Goal: Ask a question

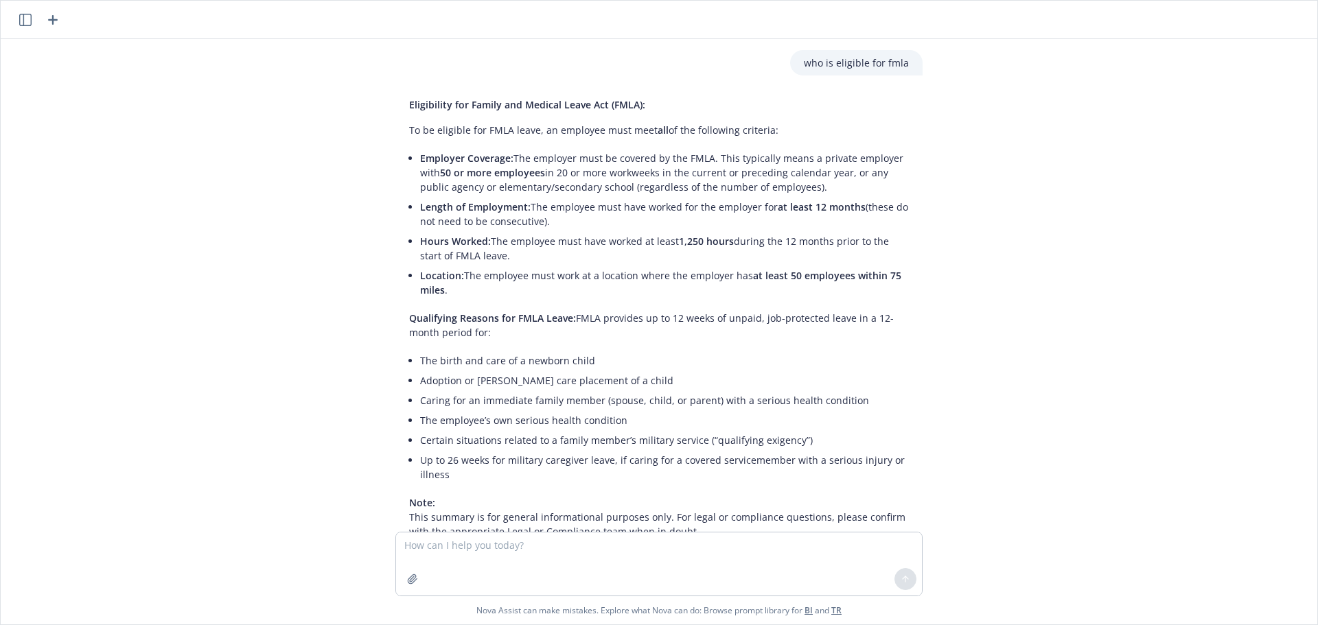
scroll to position [71, 0]
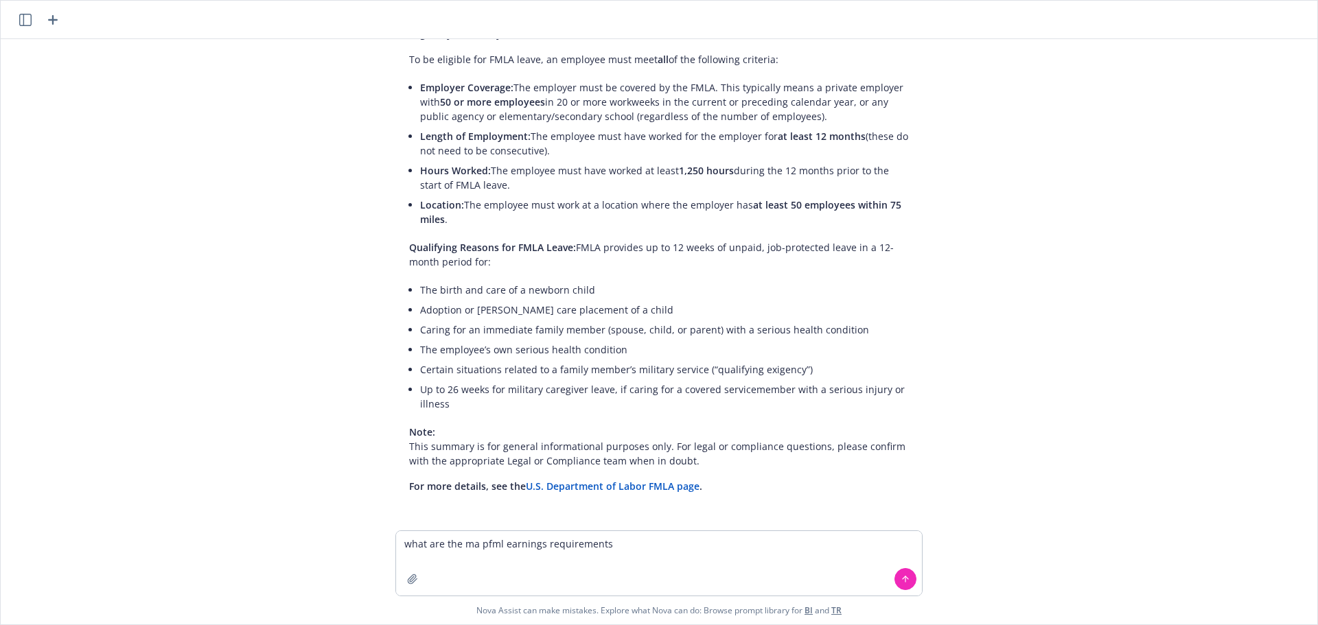
type textarea "what are the ma pfml earnings requirements?"
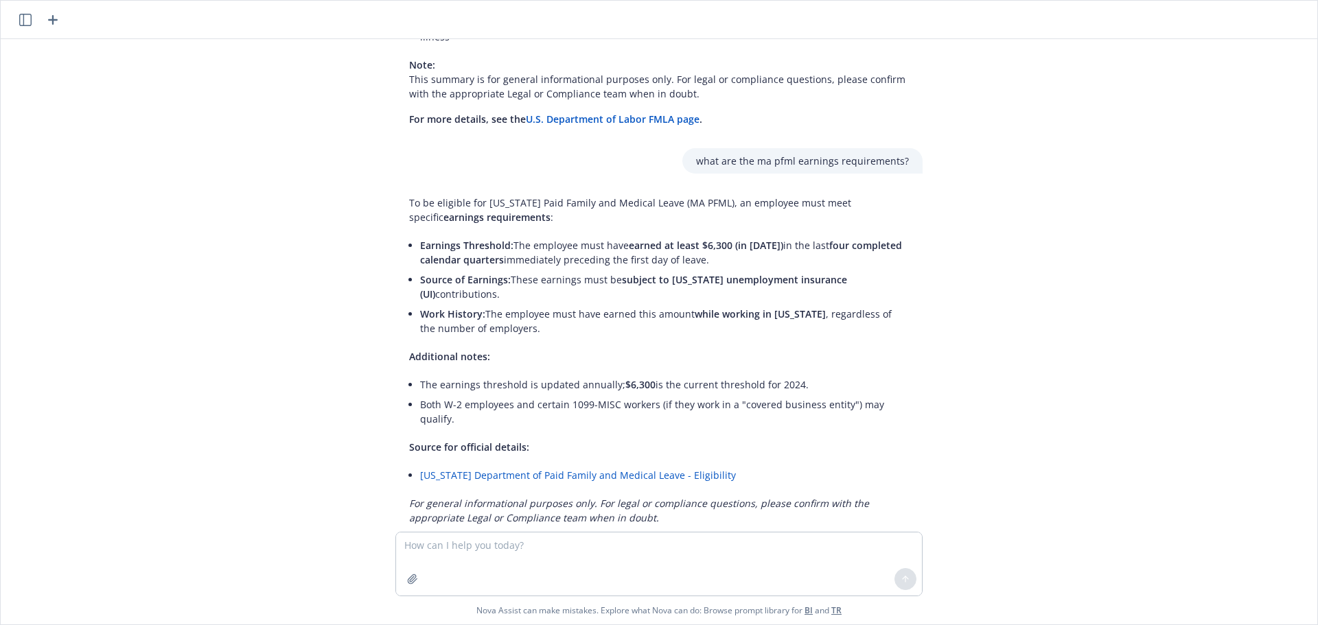
scroll to position [445, 0]
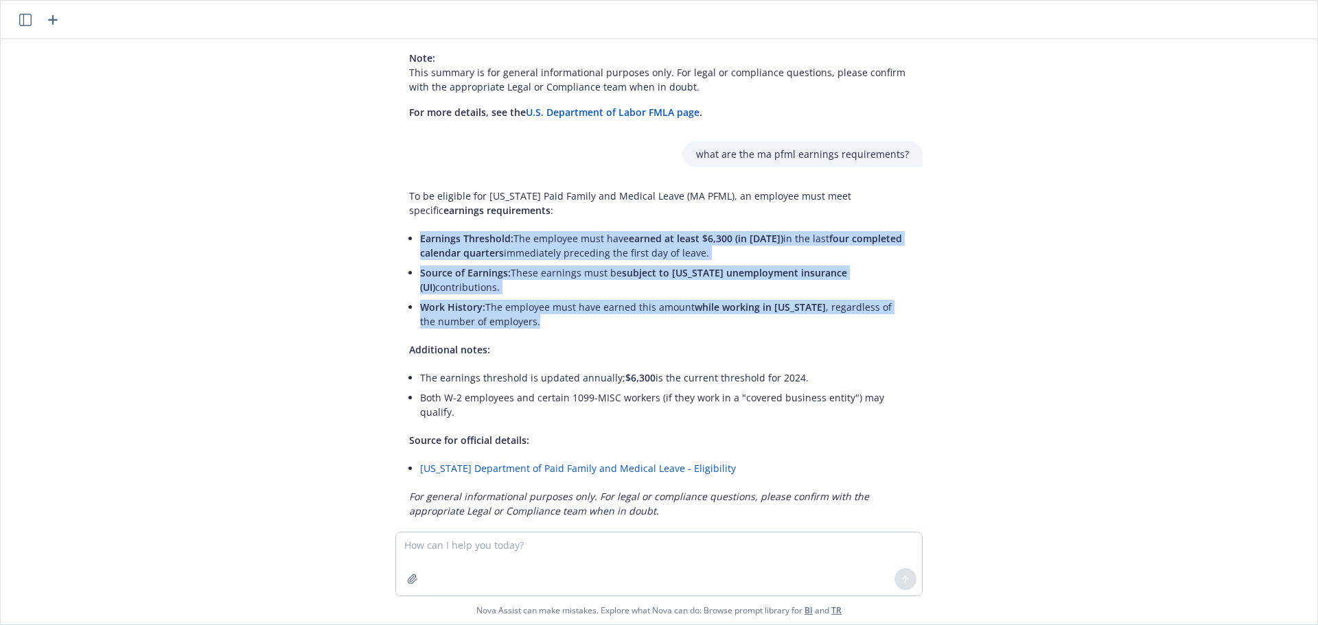
drag, startPoint x: 536, startPoint y: 320, endPoint x: 411, endPoint y: 241, distance: 147.8
click at [420, 241] on ul "Earnings Threshold: The employee must have earned at least $6,300 (in [DATE]) i…" at bounding box center [664, 280] width 489 height 103
copy ul "Earnings Threshold: The employee must have earned at least $6,300 (in [DATE]) i…"
click at [543, 295] on li "Source of Earnings: These earnings must be subject to [US_STATE] unemployment i…" at bounding box center [664, 280] width 489 height 34
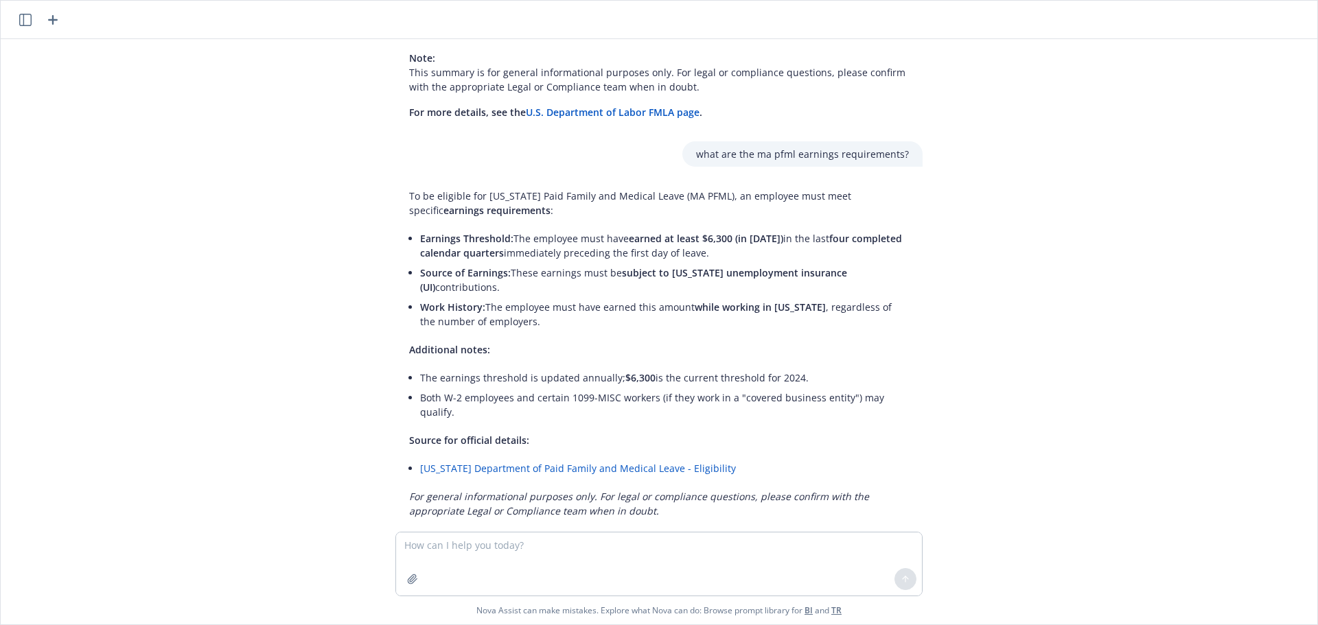
scroll to position [455, 0]
